Goal: Task Accomplishment & Management: Use online tool/utility

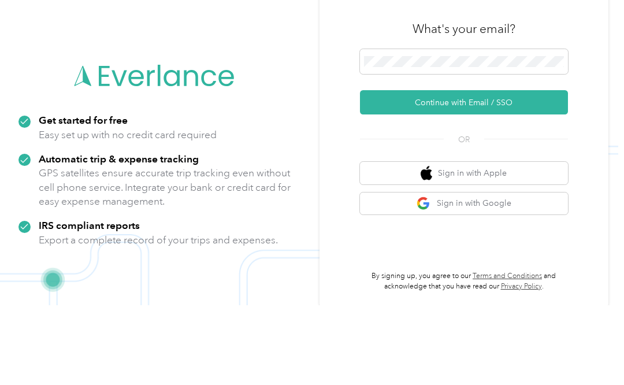
scroll to position [37, 0]
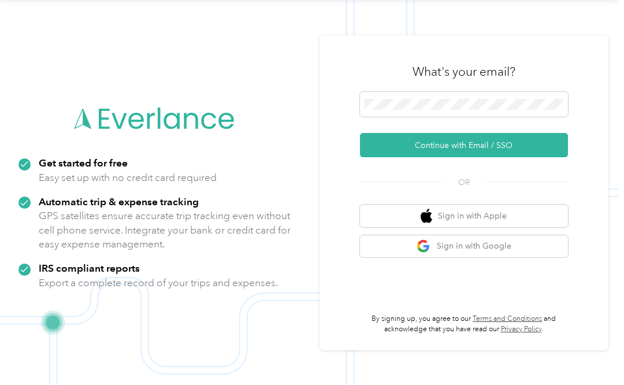
click at [487, 144] on button "Continue with Email / SSO" at bounding box center [464, 145] width 208 height 24
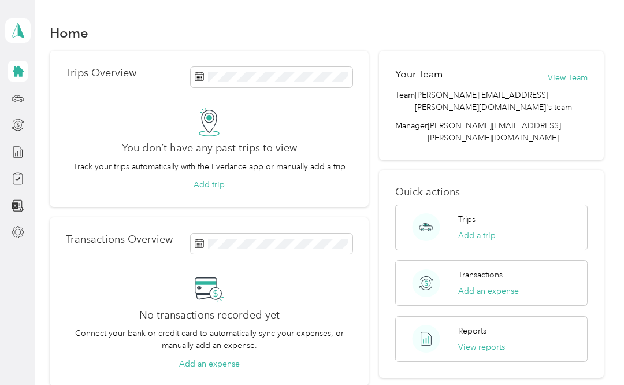
click at [496, 213] on div "Trips Add a trip" at bounding box center [477, 227] width 38 height 28
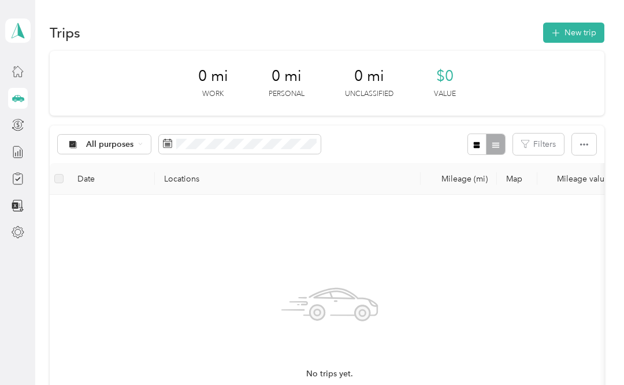
click at [582, 30] on button "New trip" at bounding box center [573, 33] width 61 height 20
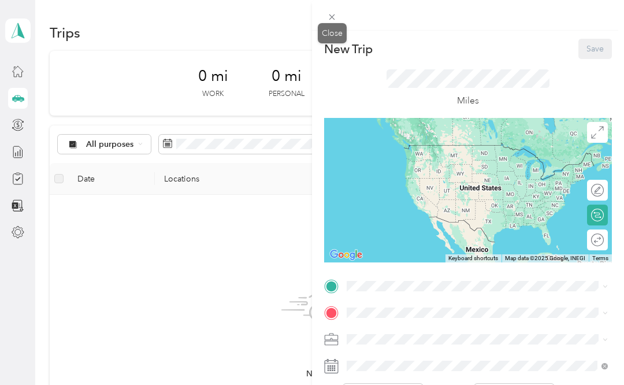
click at [332, 21] on icon at bounding box center [332, 17] width 10 height 10
